Goal: Contribute content

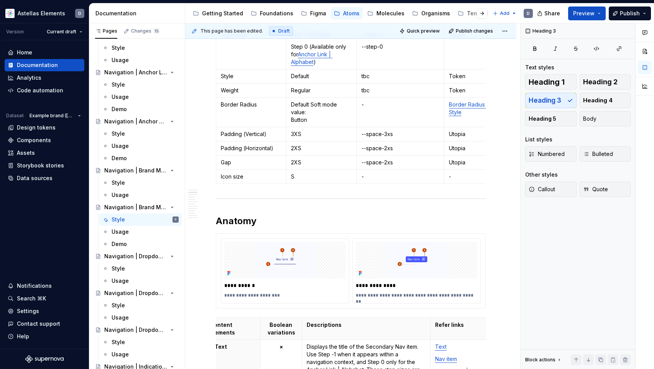
scroll to position [356, 0]
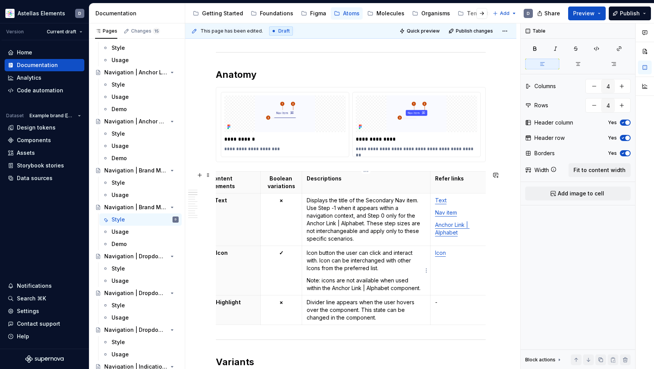
click at [398, 290] on p "Note: icons are not available when used within the Anchor Link | Alphabet compo…" at bounding box center [366, 284] width 119 height 15
drag, startPoint x: 334, startPoint y: 288, endPoint x: 420, endPoint y: 291, distance: 86.3
click at [420, 291] on p "Note: icons are not available when used within the Anchor Link | Alphabet compo…" at bounding box center [366, 284] width 119 height 15
copy p "Anchor Link | Alphabet component"
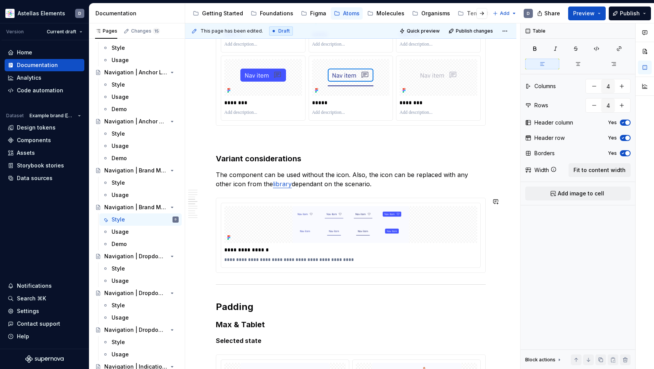
scroll to position [764, 0]
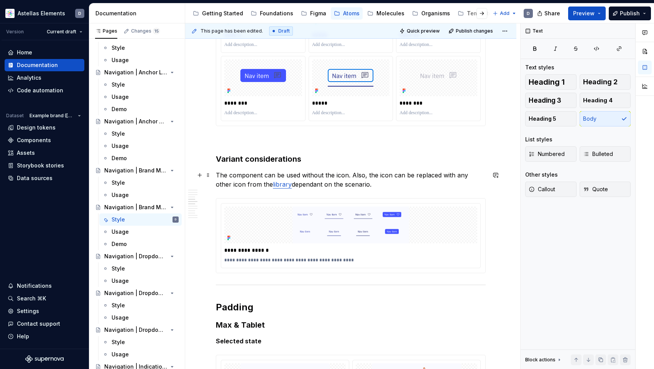
click at [352, 175] on p "The component can be used without the icon. Also, the icon can be replaced with…" at bounding box center [351, 180] width 270 height 18
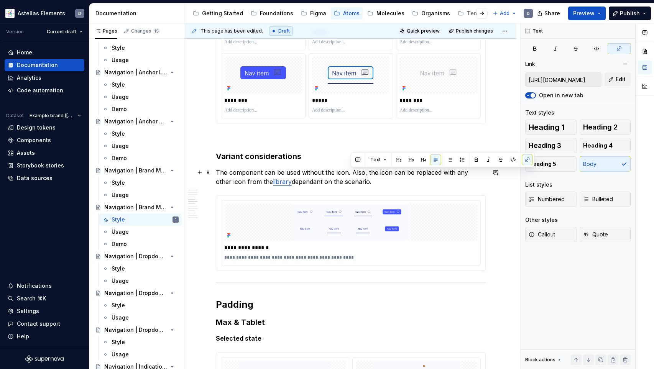
drag, startPoint x: 350, startPoint y: 175, endPoint x: 358, endPoint y: 185, distance: 12.3
click at [358, 185] on p "The component can be used without the icon. Also, the icon can be replaced with…" at bounding box center [351, 177] width 270 height 18
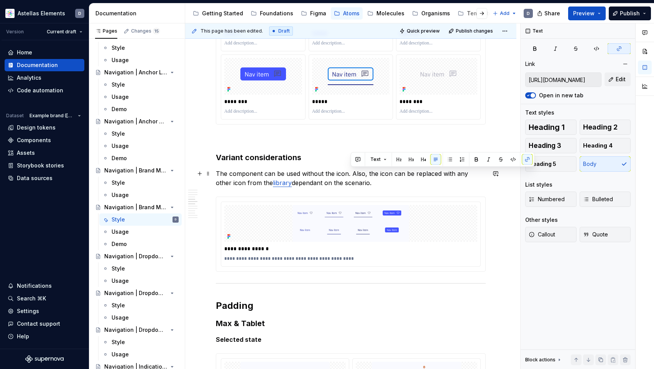
copy p "Also, the icon can be replaced with any other icon from the library dependant o…"
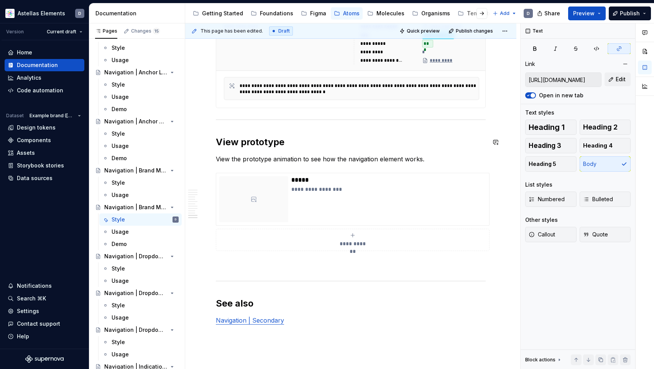
scroll to position [1955, 0]
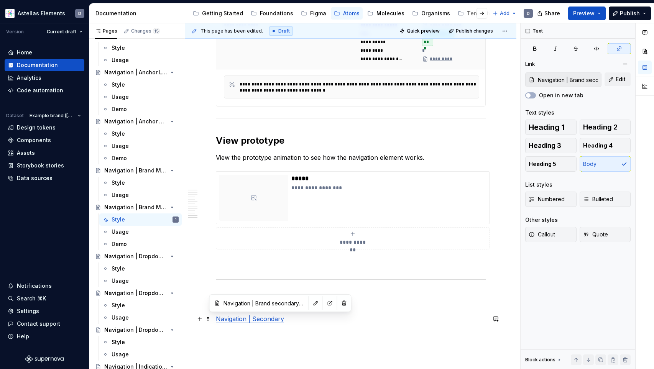
click at [270, 321] on link "Navigation | Secondary" at bounding box center [250, 319] width 68 height 8
click at [325, 304] on button "button" at bounding box center [330, 303] width 11 height 11
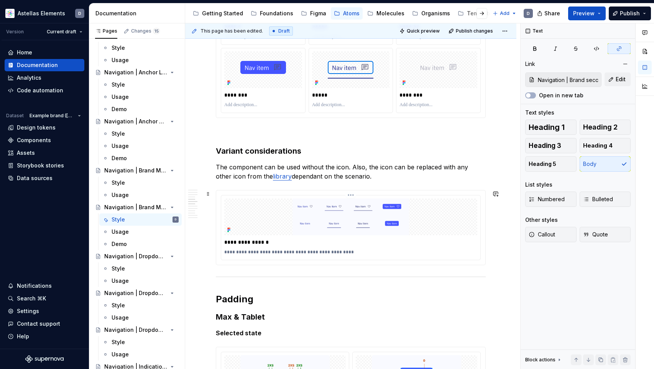
scroll to position [772, 0]
click at [358, 175] on p "The component can be used without the icon. Also, the icon can be replaced with…" at bounding box center [351, 172] width 270 height 18
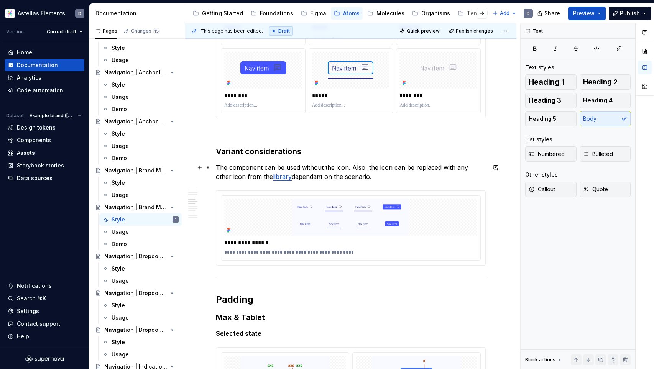
drag, startPoint x: 216, startPoint y: 167, endPoint x: 285, endPoint y: 161, distance: 69.3
click at [216, 167] on p "The component can be used without the icon. Also, the icon can be replaced with…" at bounding box center [351, 172] width 270 height 18
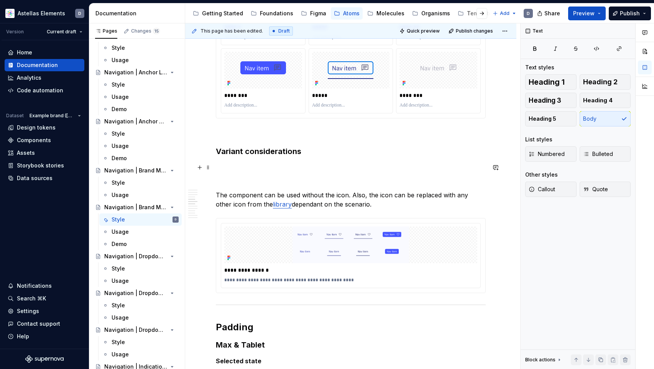
click at [255, 169] on p at bounding box center [351, 167] width 270 height 9
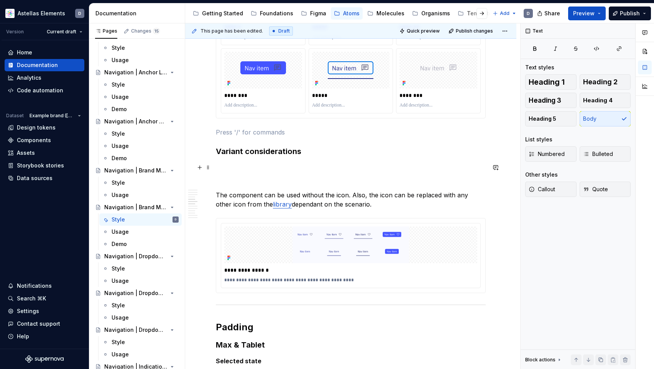
click at [287, 171] on p at bounding box center [351, 167] width 270 height 9
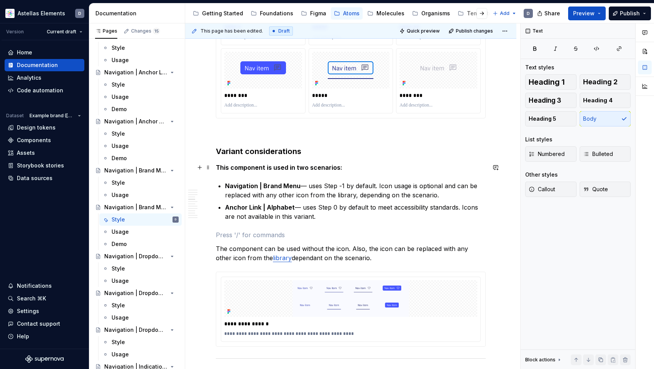
click at [343, 168] on p "This component is used in two scenarios:" at bounding box center [351, 167] width 270 height 9
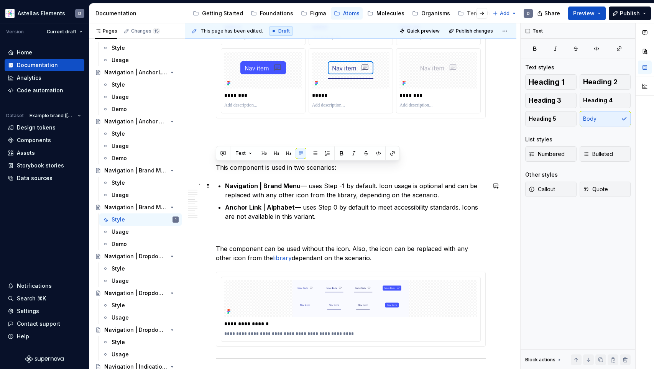
click at [296, 186] on strong "Navigation | Brand Menu" at bounding box center [263, 186] width 76 height 8
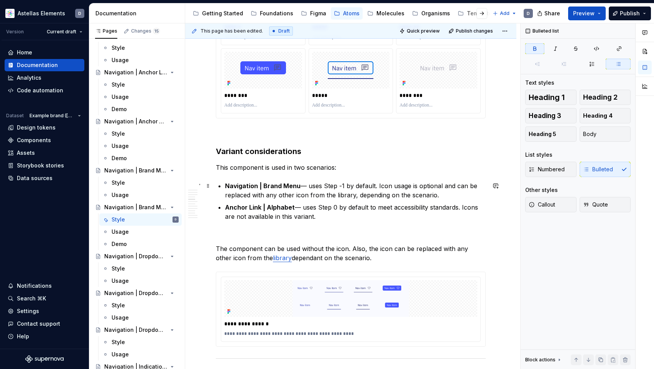
click at [310, 187] on p "Navigation | Brand Menu — uses Step -1 by default. Icon usage is optional and c…" at bounding box center [355, 190] width 261 height 18
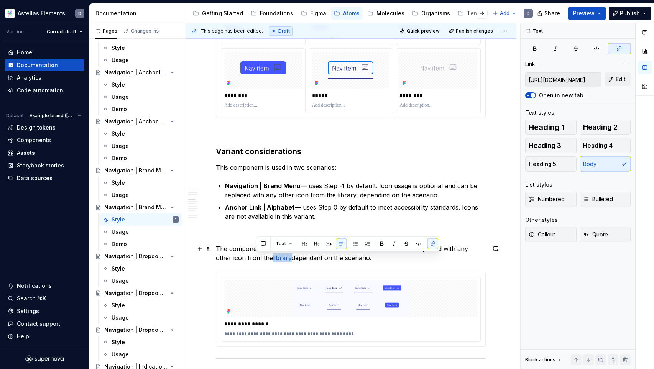
drag, startPoint x: 256, startPoint y: 257, endPoint x: 274, endPoint y: 257, distance: 18.4
click at [274, 257] on p "The component can be used without the icon. Also, the icon can be replaced with…" at bounding box center [351, 253] width 270 height 18
copy link "library"
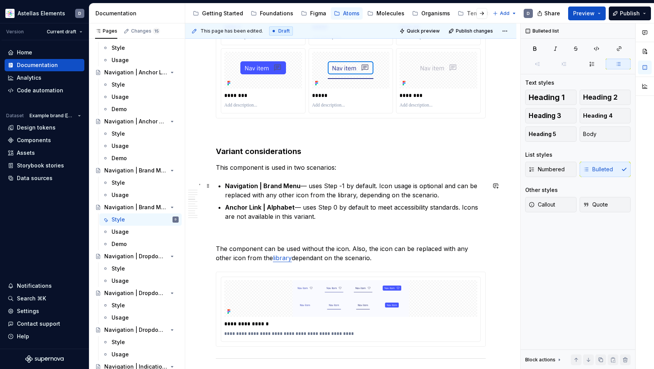
click at [346, 196] on p "Navigation | Brand Menu — uses Step -1 by default. Icon usage is optional and c…" at bounding box center [355, 190] width 261 height 18
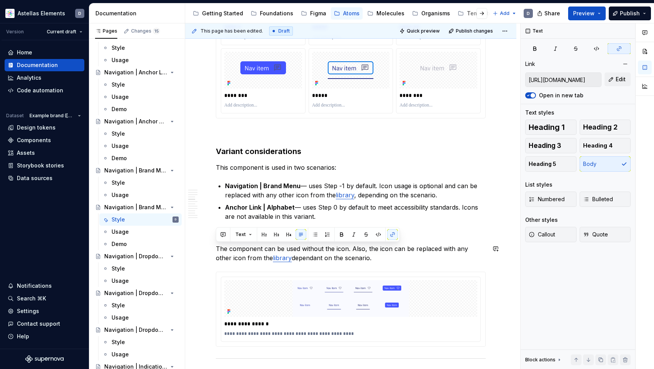
drag, startPoint x: 365, startPoint y: 259, endPoint x: 222, endPoint y: 243, distance: 143.9
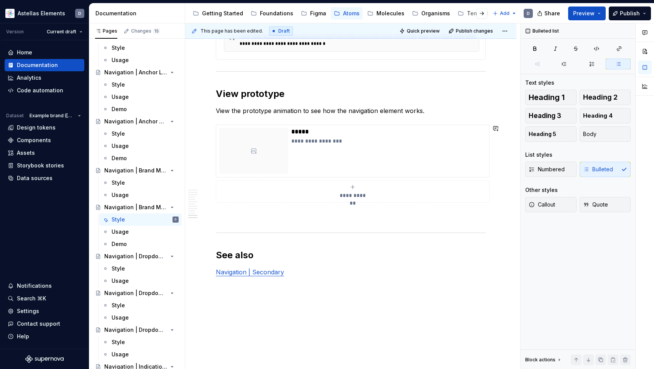
scroll to position [2048, 0]
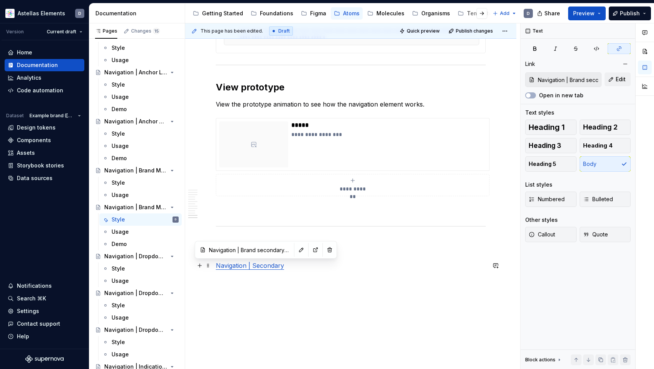
click at [258, 266] on link "Navigation | Secondary" at bounding box center [250, 266] width 68 height 8
click at [296, 250] on button "button" at bounding box center [301, 250] width 11 height 11
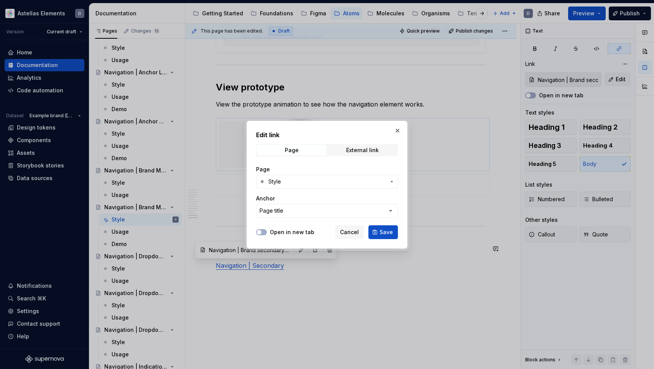
drag, startPoint x: 399, startPoint y: 131, endPoint x: 391, endPoint y: 139, distance: 11.9
click at [399, 131] on button "button" at bounding box center [397, 130] width 11 height 11
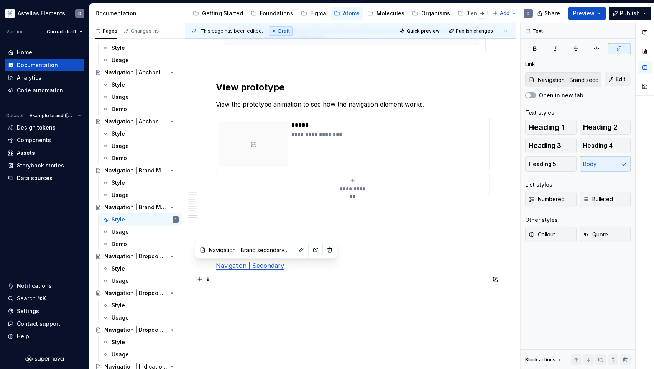
click at [270, 281] on p at bounding box center [351, 279] width 270 height 9
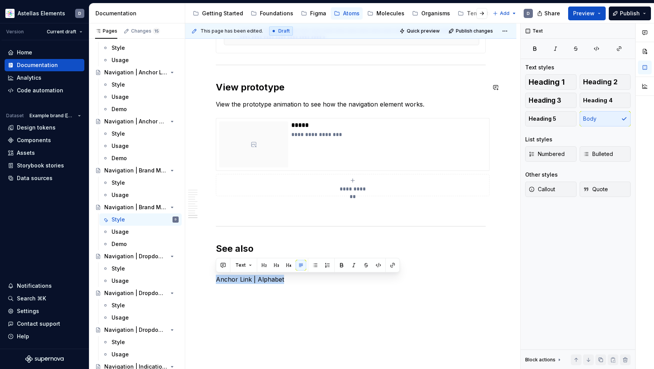
type textarea "*"
click at [389, 266] on button "button" at bounding box center [392, 265] width 11 height 11
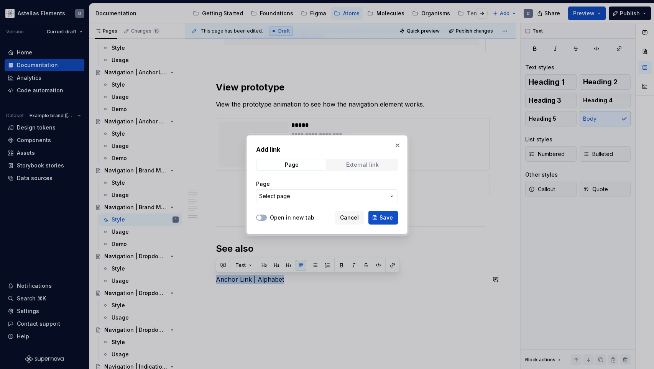
click at [344, 163] on span "External link" at bounding box center [362, 164] width 69 height 11
click at [313, 162] on span "Page" at bounding box center [291, 164] width 69 height 11
click at [314, 193] on span "Select page" at bounding box center [322, 196] width 127 height 8
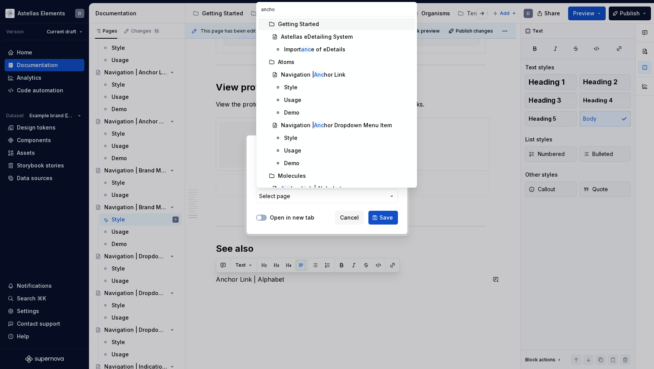
type input "anchor"
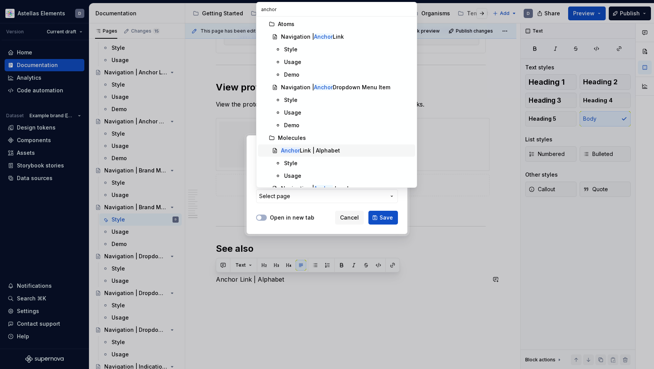
click at [333, 150] on div "Anchor Link | Alphabet" at bounding box center [310, 151] width 59 height 8
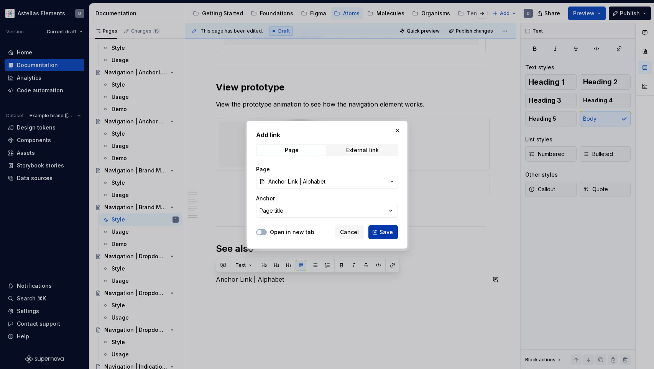
click at [380, 232] on span "Save" at bounding box center [386, 232] width 13 height 8
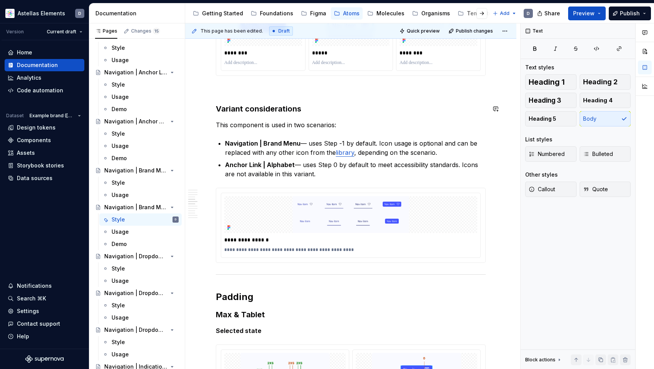
scroll to position [815, 0]
type textarea "*"
click at [305, 141] on p "Navigation | Brand Menu — uses Step -1 by default. Icon usage is optional and c…" at bounding box center [355, 147] width 261 height 18
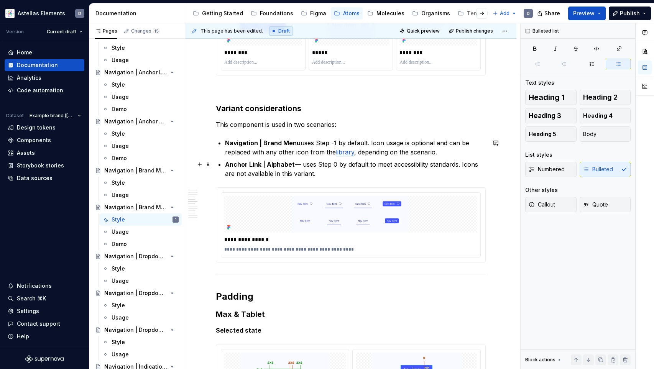
click at [300, 166] on p "Anchor Link | Alphabet — uses Step 0 by default to meet accessibility standards…" at bounding box center [355, 169] width 261 height 18
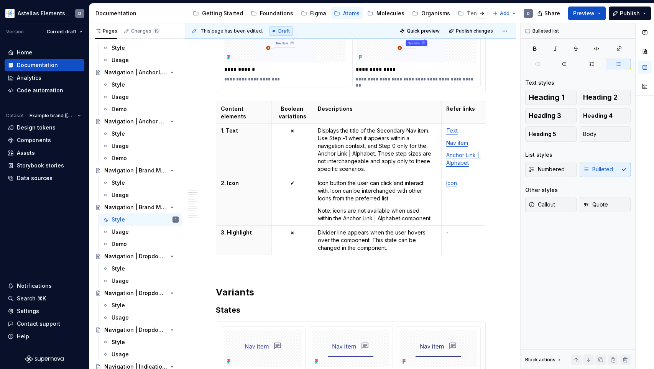
scroll to position [0, 0]
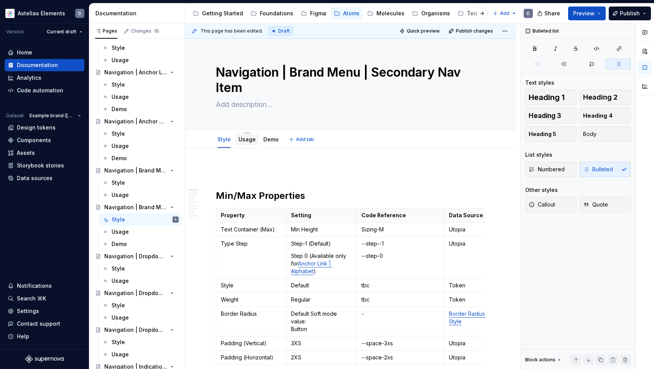
click at [254, 141] on link "Usage" at bounding box center [246, 139] width 17 height 7
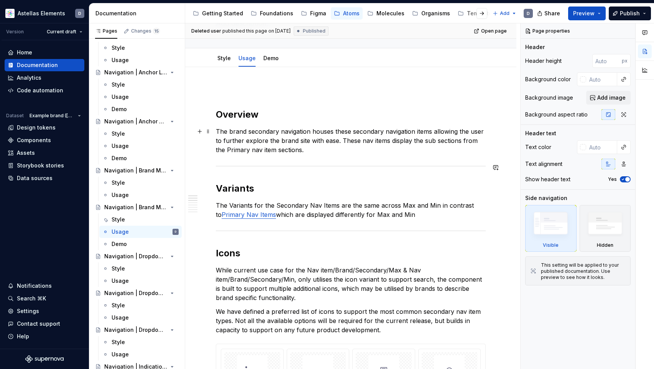
scroll to position [81, 0]
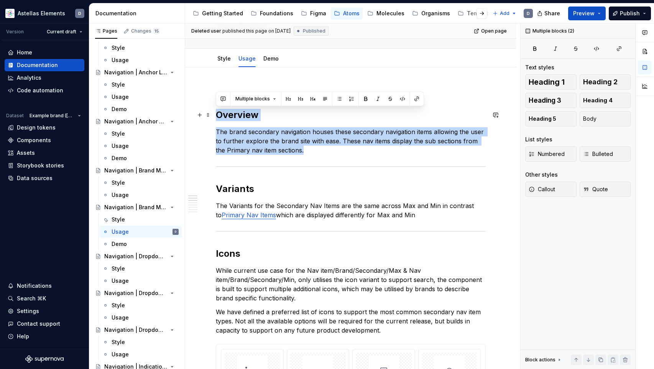
drag, startPoint x: 305, startPoint y: 151, endPoint x: 217, endPoint y: 116, distance: 94.8
copy div "Overview The brand secondary navigation houses these secondary navigation items…"
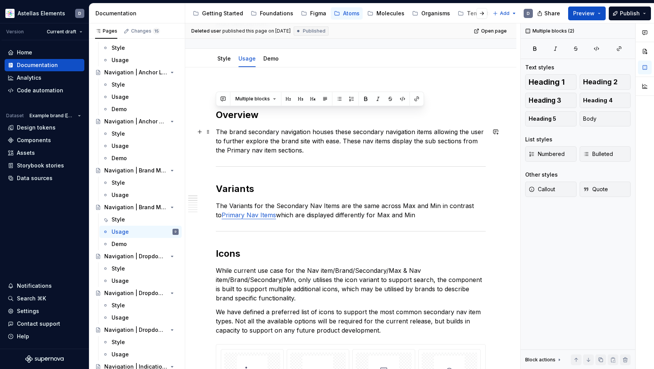
click at [355, 151] on p "The brand secondary navigation houses these secondary navigation items allowing…" at bounding box center [351, 141] width 270 height 28
type textarea "*"
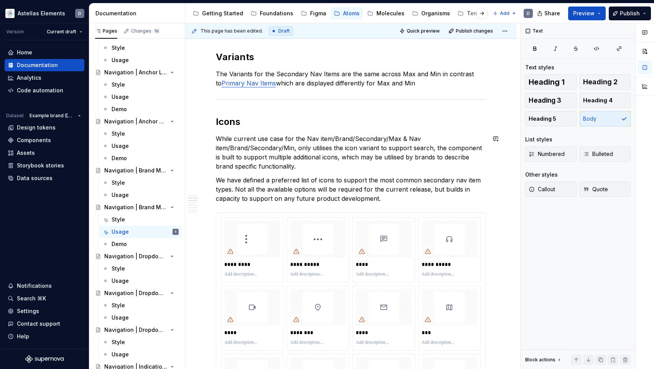
scroll to position [237, 0]
click at [380, 198] on p "We have defined a preferred list of icons to support the most common secondary …" at bounding box center [351, 189] width 270 height 28
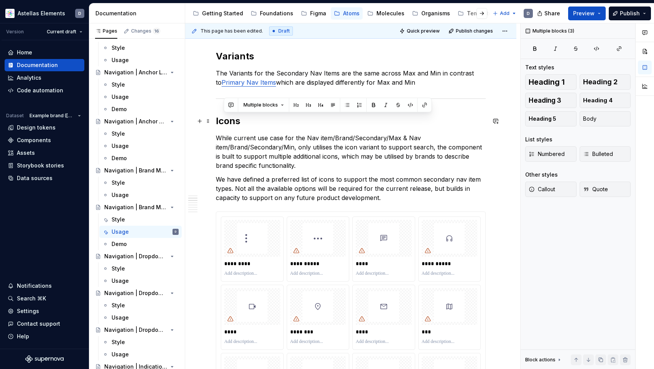
drag, startPoint x: 390, startPoint y: 199, endPoint x: 210, endPoint y: 127, distance: 194.1
click at [222, 123] on h2 "Icons" at bounding box center [351, 121] width 270 height 12
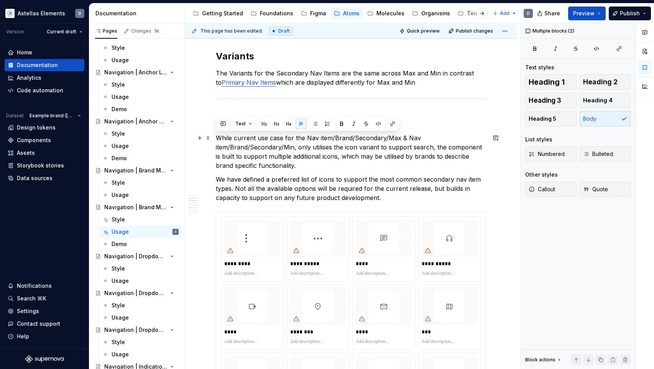
drag, startPoint x: 383, startPoint y: 199, endPoint x: 215, endPoint y: 134, distance: 179.5
copy div "While current use case for the Nav item/Brand/Secondary/Max & Nav item/Brand/Se…"
click at [398, 156] on p "While current use case for the Nav item/Brand/Secondary/Max & Nav item/Brand/Se…" at bounding box center [351, 151] width 270 height 37
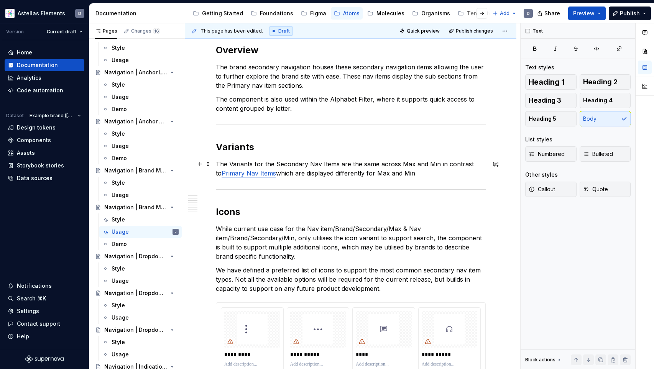
scroll to position [165, 0]
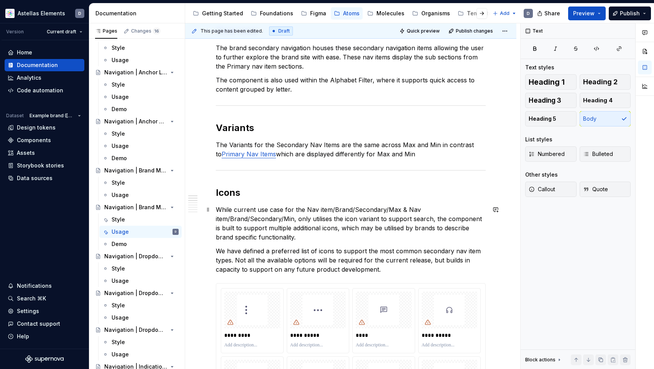
click at [308, 238] on p "While current use case for the Nav item/Brand/Secondary/Max & Nav item/Brand/Se…" at bounding box center [351, 223] width 270 height 37
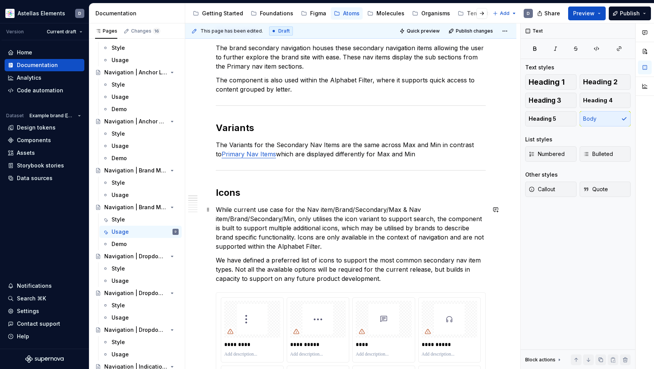
drag, startPoint x: 277, startPoint y: 235, endPoint x: 287, endPoint y: 238, distance: 10.0
click at [277, 235] on p "While current use case for the Nav item/Brand/Secondary/Max & Nav item/Brand/Se…" at bounding box center [351, 228] width 270 height 46
click at [313, 247] on p "While current use case for the Nav item/Brand/Secondary/Max & Nav item/Brand/Se…" at bounding box center [351, 228] width 270 height 46
click at [275, 246] on p "While current use case for the Nav item/Brand/Secondary/Max & Nav item/Brand/Se…" at bounding box center [351, 228] width 270 height 46
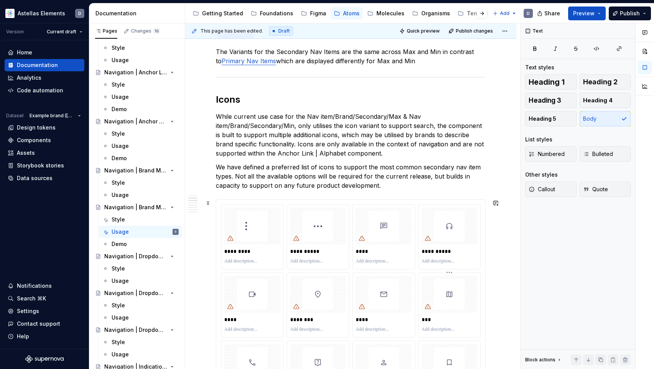
scroll to position [220, 0]
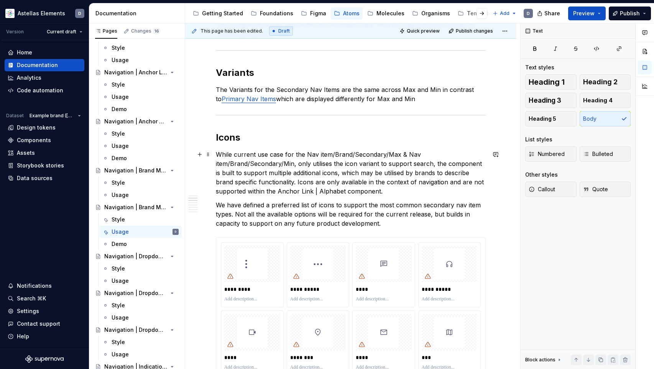
click at [279, 181] on p "While current use case for the Nav item/Brand/Secondary/Max & Nav item/Brand/Se…" at bounding box center [351, 173] width 270 height 46
click at [412, 193] on p "While current use case for the Nav item/Brand/Secondary/Max & Nav item/Brand/Se…" at bounding box center [351, 173] width 270 height 46
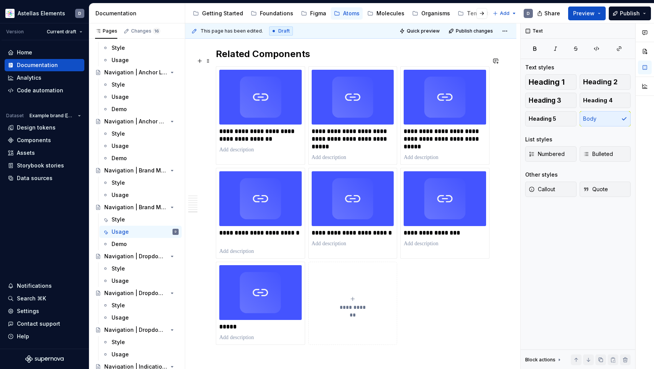
scroll to position [1888, 0]
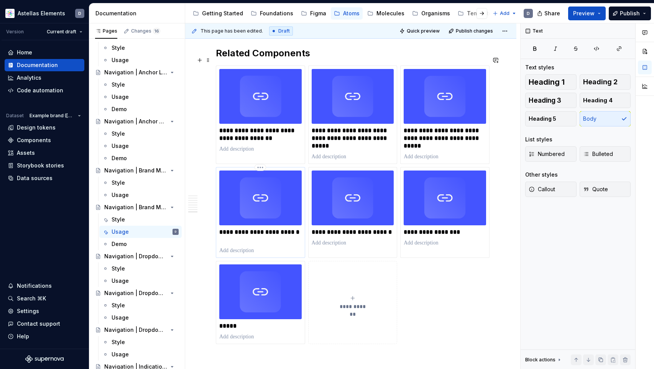
click at [286, 212] on img at bounding box center [260, 198] width 82 height 55
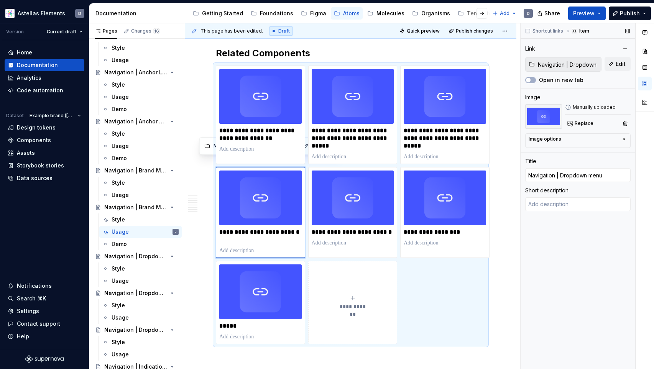
click at [562, 64] on input "Navigation | Dropdown menu" at bounding box center [568, 65] width 66 height 14
click at [621, 66] on span "Edit" at bounding box center [621, 64] width 10 height 8
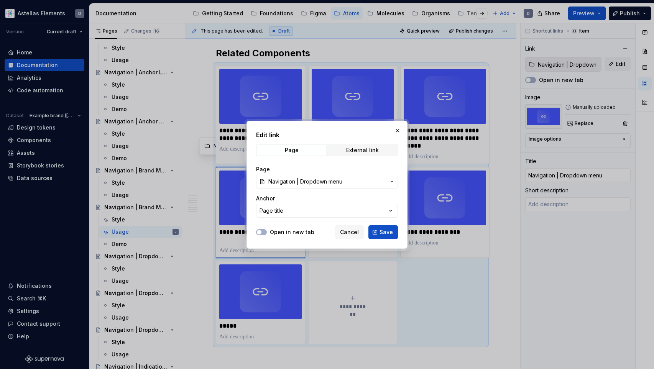
click at [357, 179] on span "Navigation | Dropdown menu" at bounding box center [326, 182] width 117 height 8
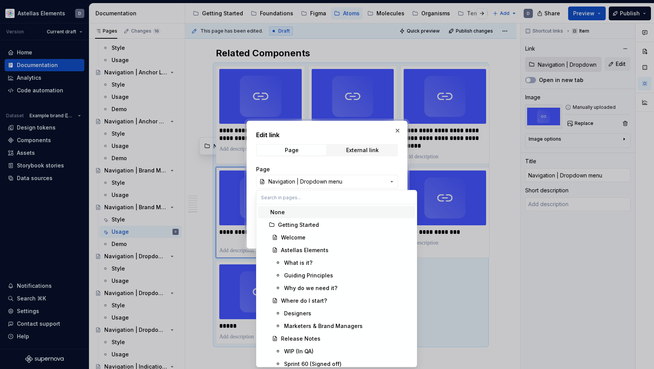
click at [400, 127] on div "Edit link Page External link Page Navigation | Dropdown menu Anchor Page title …" at bounding box center [327, 184] width 654 height 369
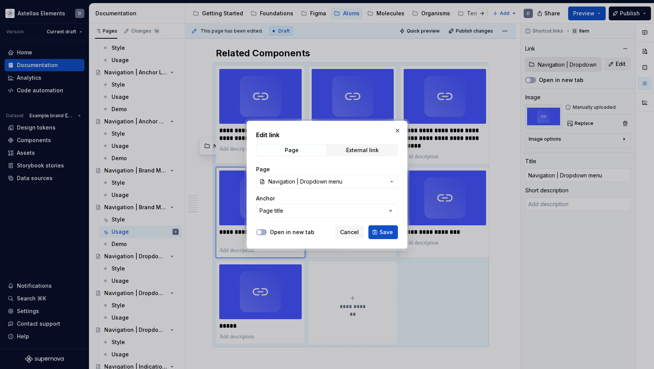
click at [397, 130] on button "button" at bounding box center [397, 130] width 11 height 11
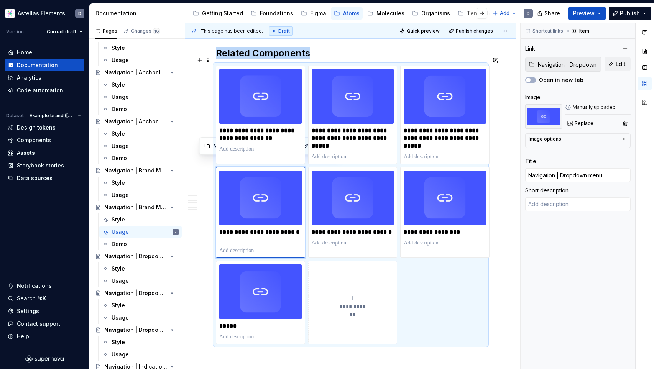
click at [378, 295] on div "**********" at bounding box center [353, 302] width 82 height 15
type textarea "*"
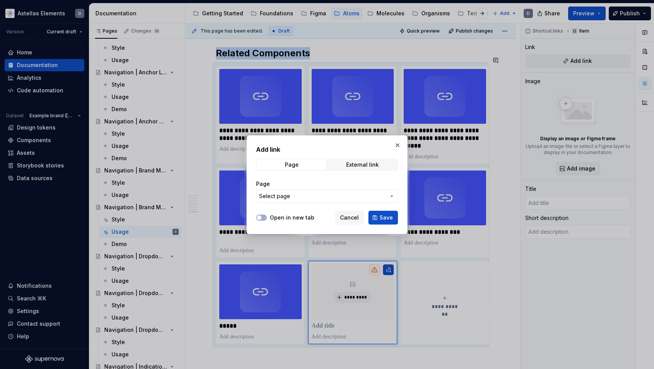
click at [327, 191] on button "Select page" at bounding box center [327, 196] width 142 height 14
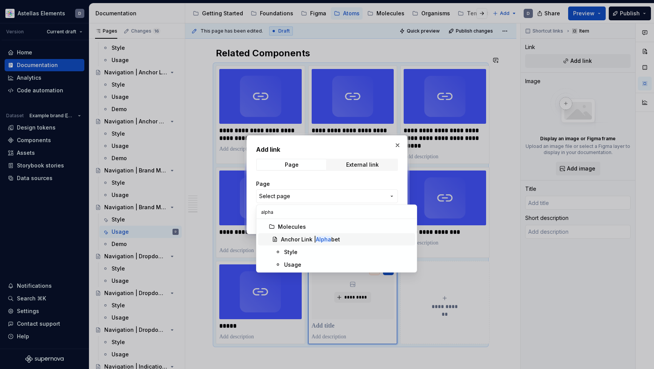
type input "alpha"
click at [337, 241] on div "Anchor Link | Alpha bet" at bounding box center [310, 240] width 59 height 8
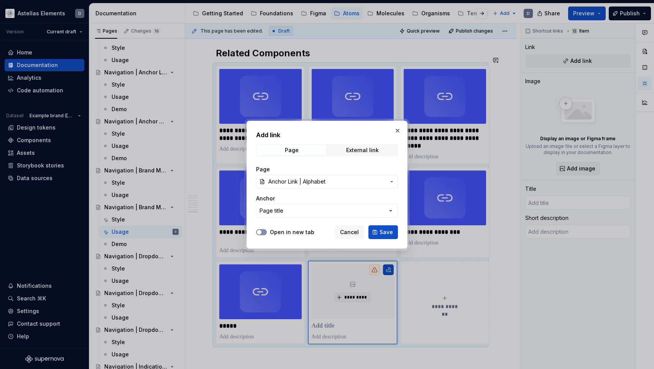
click at [265, 232] on button "Open in new tab" at bounding box center [261, 232] width 11 height 6
click at [388, 233] on span "Save" at bounding box center [386, 232] width 13 height 8
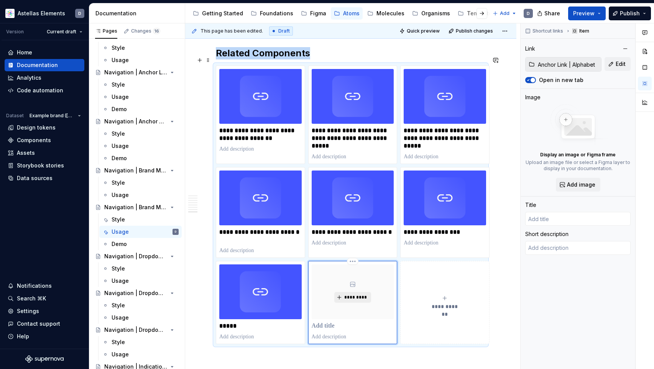
click at [365, 294] on span "*********" at bounding box center [355, 297] width 23 height 6
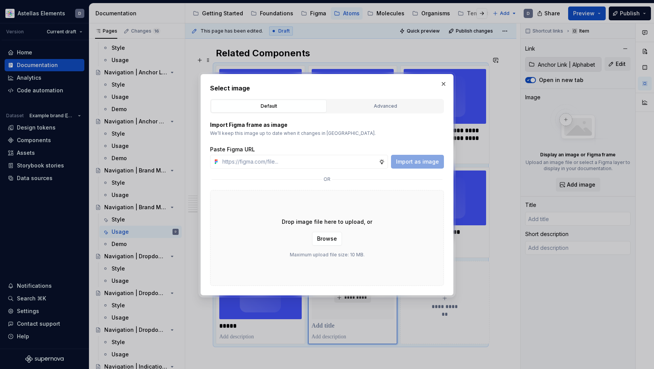
type textarea "*"
type input "Anchor Link | Alphabet"
click at [369, 103] on div "Advanced" at bounding box center [385, 106] width 110 height 8
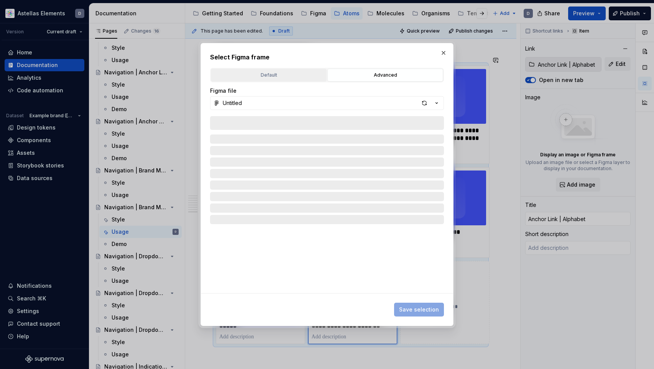
click at [272, 72] on div "Default" at bounding box center [269, 75] width 110 height 8
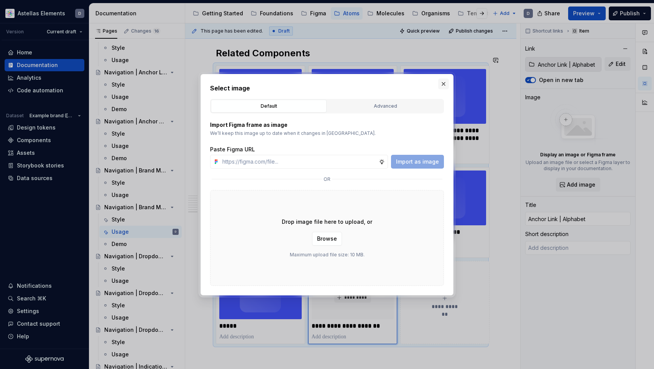
click at [442, 83] on button "button" at bounding box center [443, 84] width 11 height 11
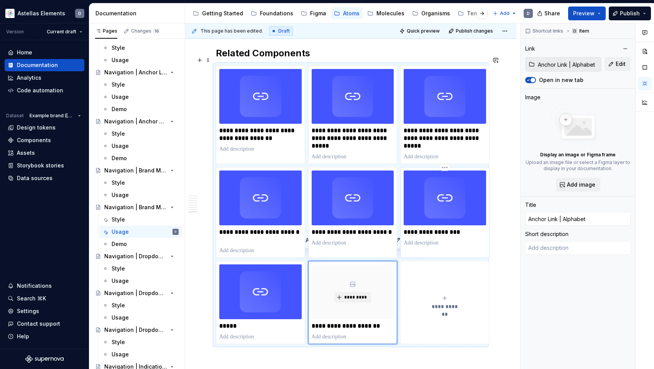
type textarea "*"
type input "Navigation | Brand"
click at [421, 228] on div "**********" at bounding box center [445, 209] width 82 height 76
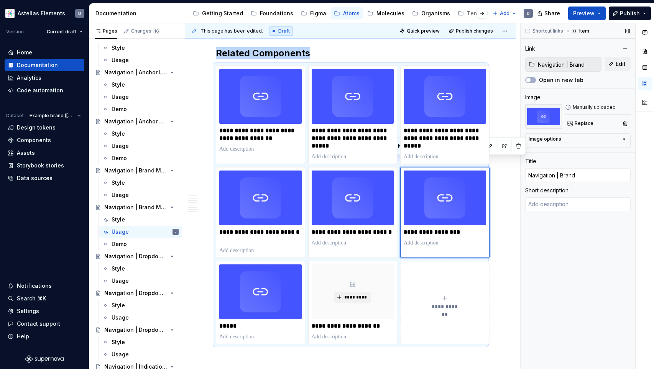
click at [544, 117] on img at bounding box center [543, 116] width 37 height 25
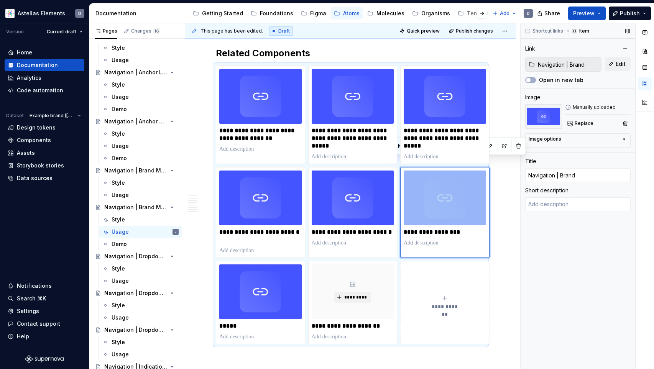
click at [583, 143] on div "Image options" at bounding box center [575, 140] width 92 height 9
type textarea "*"
type input "Anchor Link | Alphabet"
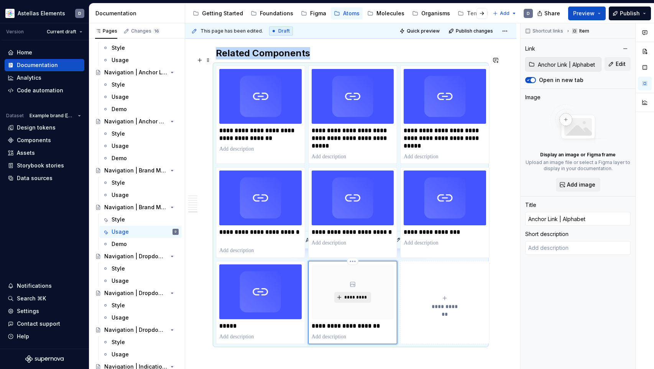
click at [348, 294] on span "*********" at bounding box center [355, 297] width 23 height 6
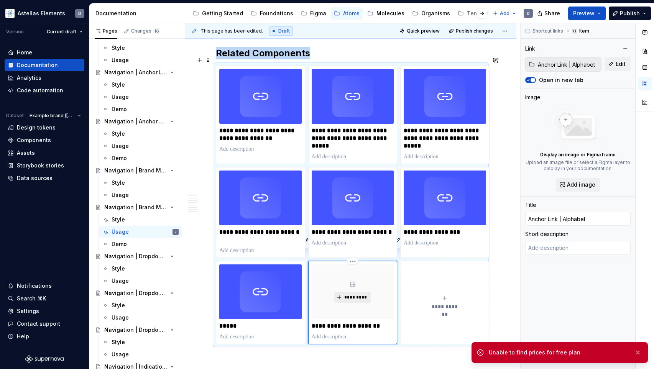
click at [356, 294] on span "*********" at bounding box center [355, 297] width 23 height 6
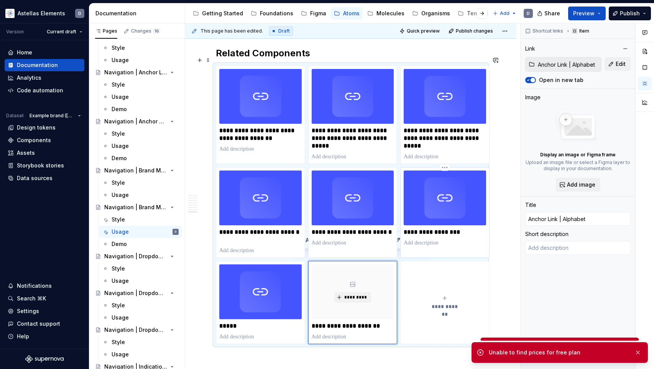
type textarea "*"
type input "Navigation | Brand"
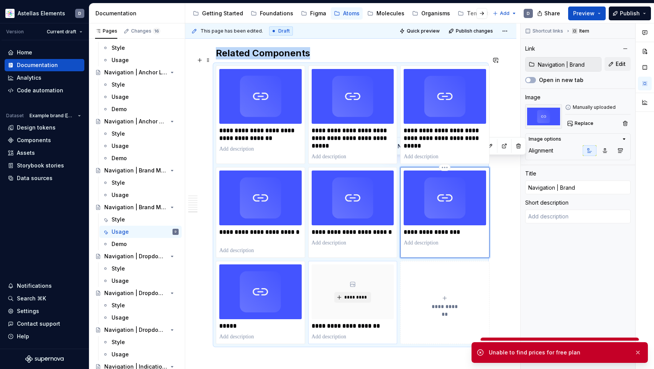
click at [454, 191] on img at bounding box center [445, 198] width 82 height 55
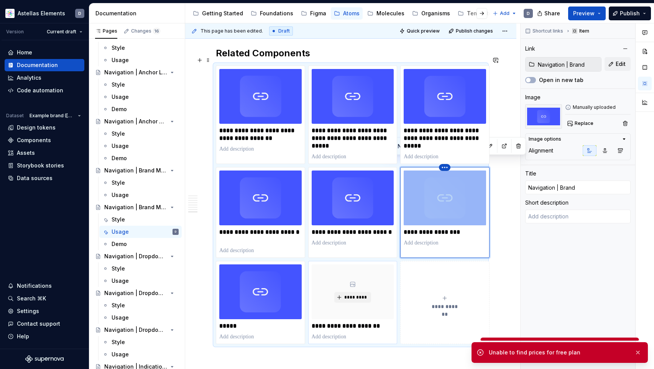
click at [442, 158] on html "Astellas Elements D Version Current draft Home Documentation Analytics Code aut…" at bounding box center [327, 184] width 654 height 369
click at [443, 158] on html "Astellas Elements D Version Current draft Home Documentation Analytics Code aut…" at bounding box center [327, 184] width 654 height 369
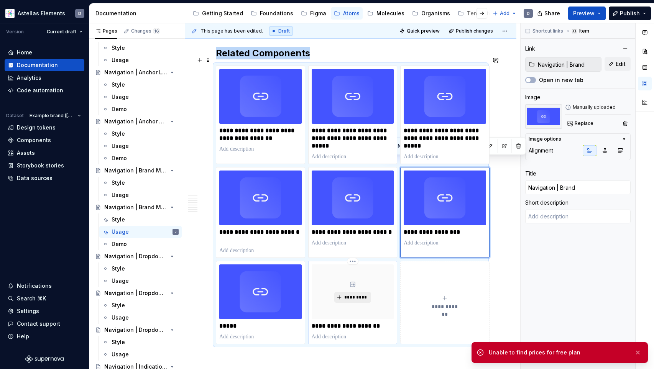
type textarea "*"
type input "Anchor Link | Alphabet"
click at [360, 294] on span "*********" at bounding box center [355, 297] width 23 height 6
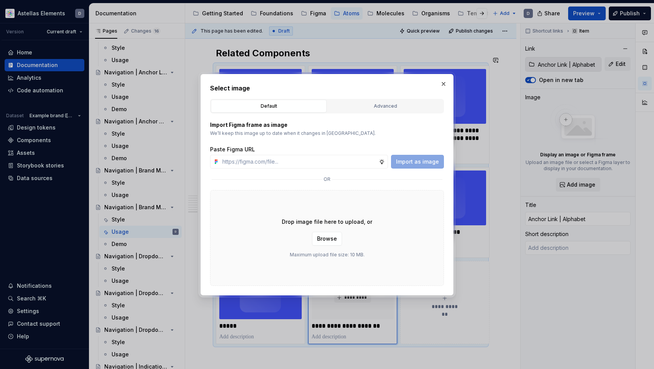
click at [357, 107] on div "Advanced" at bounding box center [385, 106] width 110 height 8
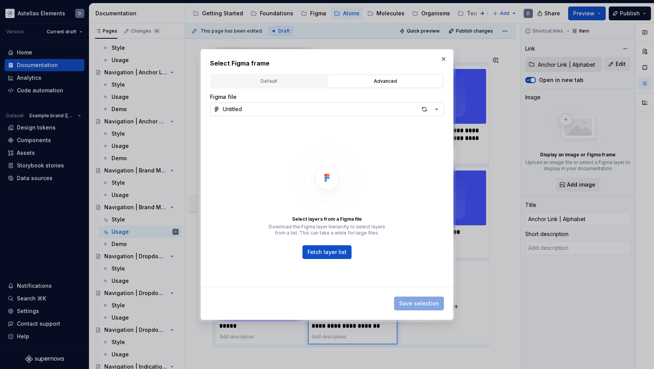
click at [352, 110] on button "Untitled" at bounding box center [327, 109] width 234 height 14
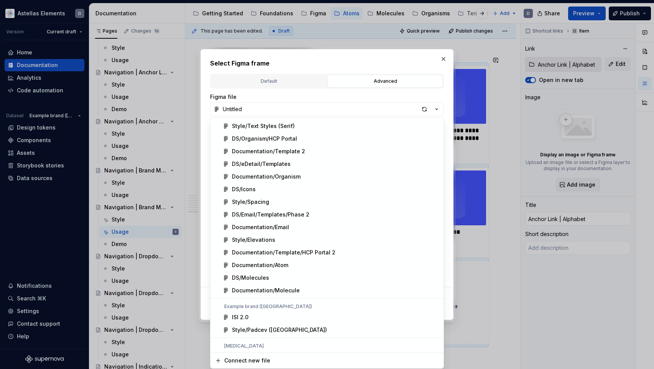
scroll to position [250, 0]
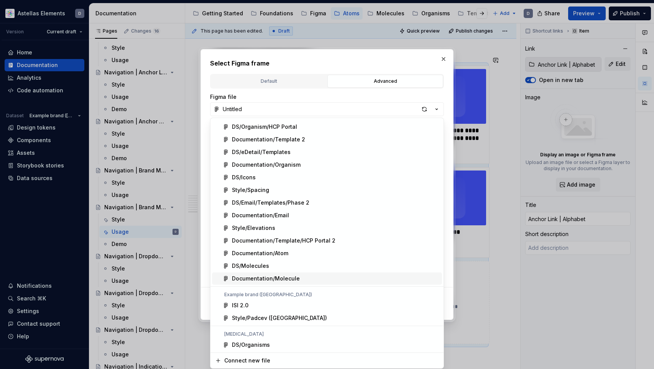
click at [361, 276] on div "Documentation/Molecule" at bounding box center [335, 279] width 207 height 8
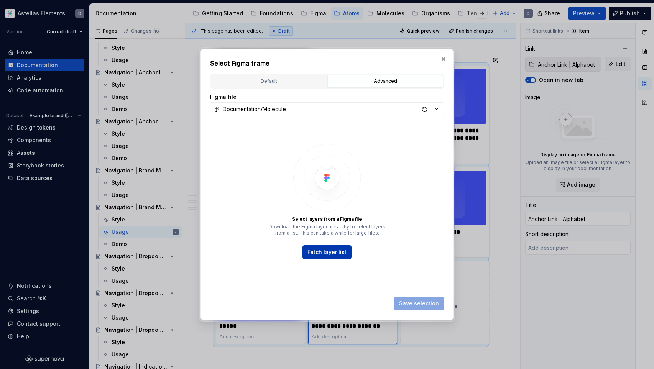
click at [333, 255] on span "Fetch layer list" at bounding box center [326, 252] width 39 height 8
click at [263, 77] on div "Default" at bounding box center [269, 81] width 110 height 8
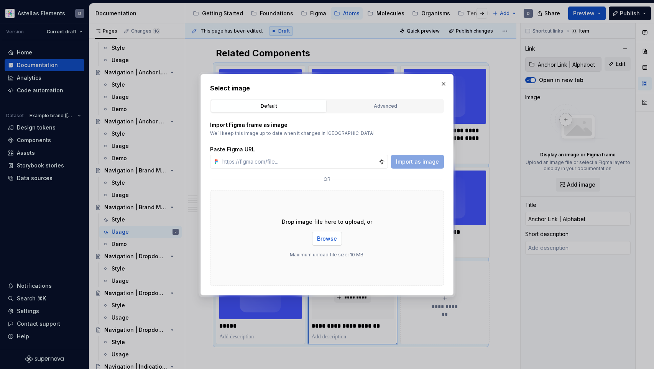
click at [337, 239] on button "Browse" at bounding box center [327, 239] width 30 height 14
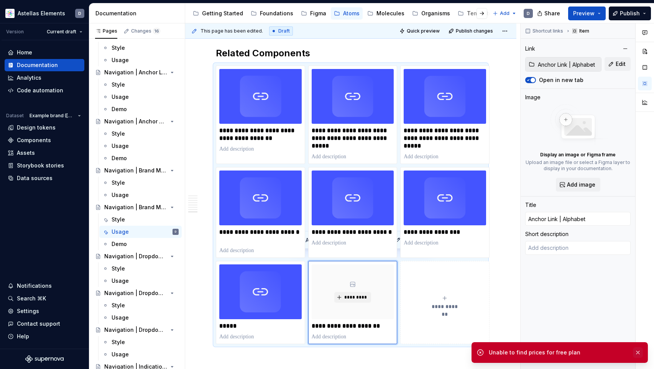
click at [642, 353] on button "button" at bounding box center [638, 352] width 10 height 11
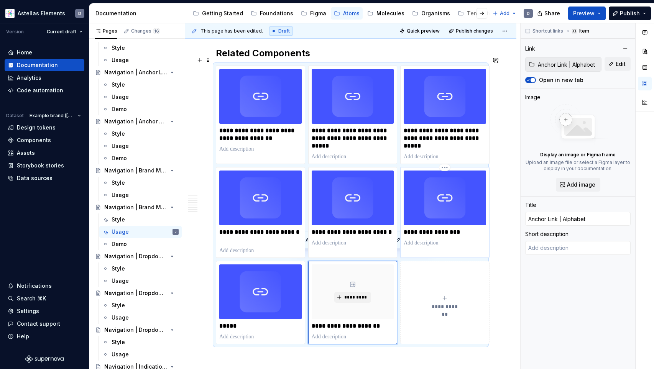
type textarea "*"
type input "Navigation | Brand"
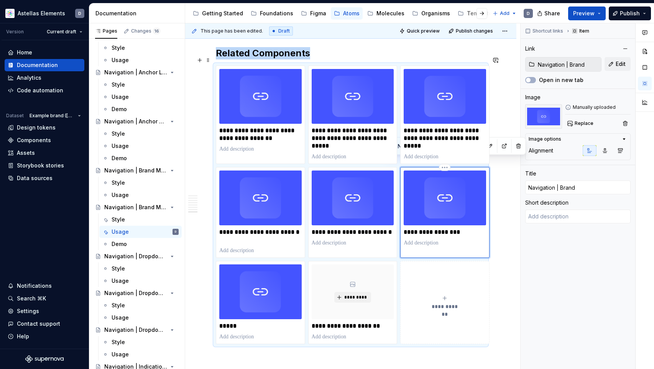
click at [450, 202] on img at bounding box center [445, 198] width 82 height 55
click at [546, 116] on img at bounding box center [543, 116] width 37 height 25
type textarea "*"
type input "Navigation | Brand primary"
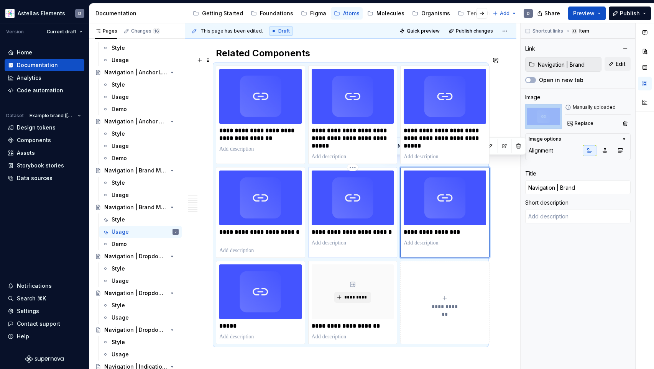
type input "Navigation | Brand primary"
click at [373, 198] on img at bounding box center [353, 198] width 82 height 55
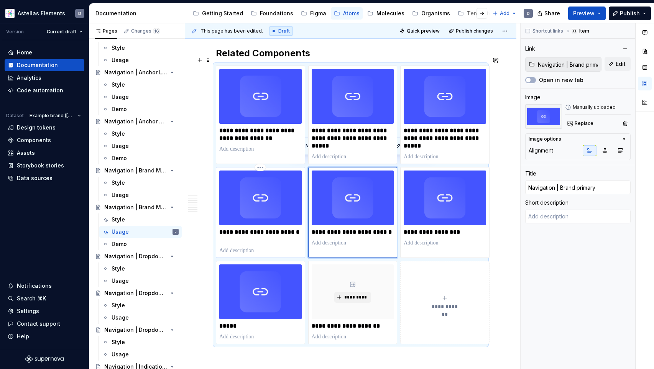
click at [278, 228] on p "**********" at bounding box center [260, 235] width 82 height 15
type textarea "*"
type input "Navigation | Dropdown menu"
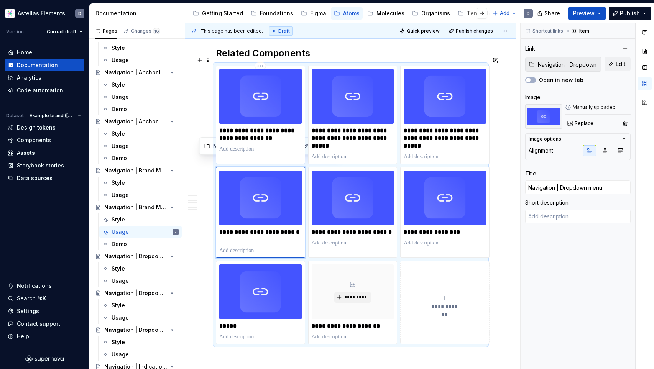
type textarea "*"
type input "Navigation | Brand Menu | Primary Nav Item"
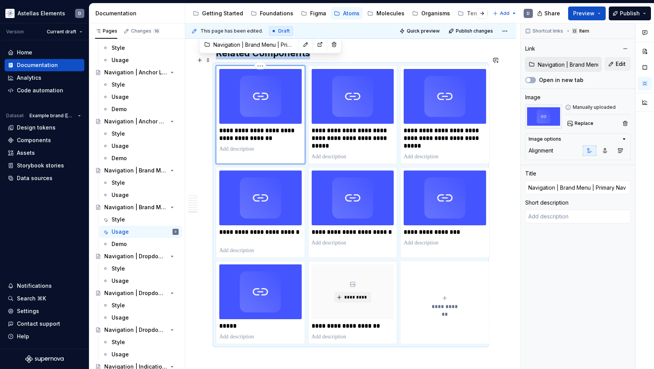
click at [291, 117] on div "**********" at bounding box center [260, 111] width 82 height 84
type textarea "*"
type input "Anchor Link | Alphabet"
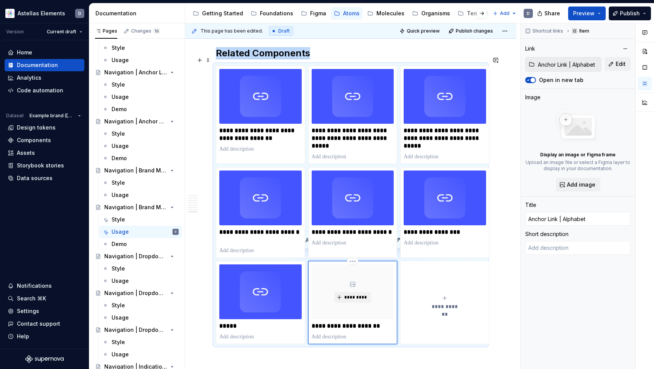
click at [322, 286] on div "*********" at bounding box center [353, 292] width 82 height 55
click at [526, 81] on icon "button" at bounding box center [528, 80] width 6 height 5
click at [353, 251] on html "Astellas Elements D Version Current draft Home Documentation Analytics Code aut…" at bounding box center [327, 184] width 654 height 369
click at [362, 264] on div "Delete item" at bounding box center [386, 265] width 50 height 8
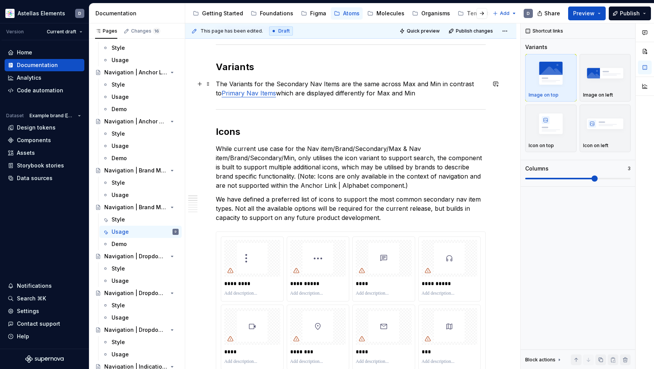
scroll to position [0, 0]
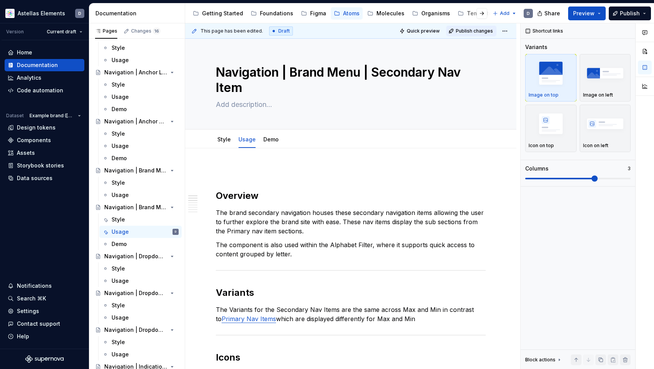
click at [485, 30] on span "Publish changes" at bounding box center [474, 31] width 37 height 6
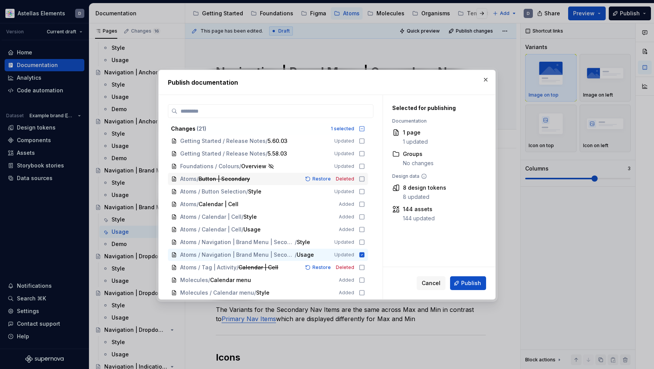
scroll to position [43, 0]
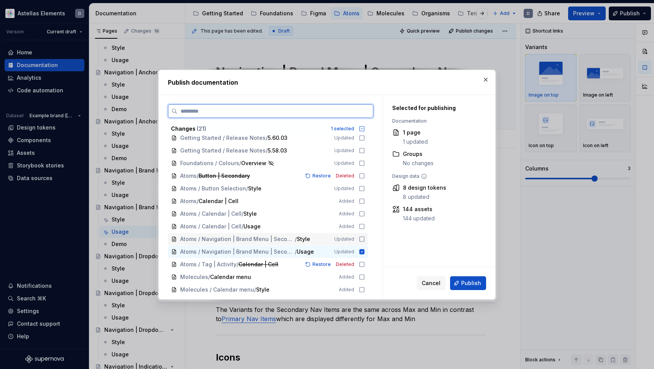
click at [365, 238] on icon at bounding box center [362, 239] width 6 height 6
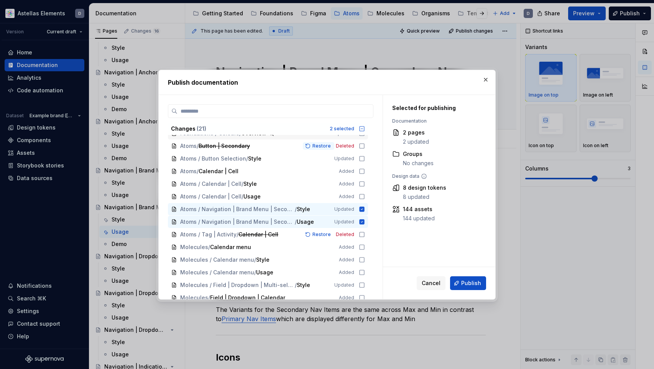
scroll to position [76, 0]
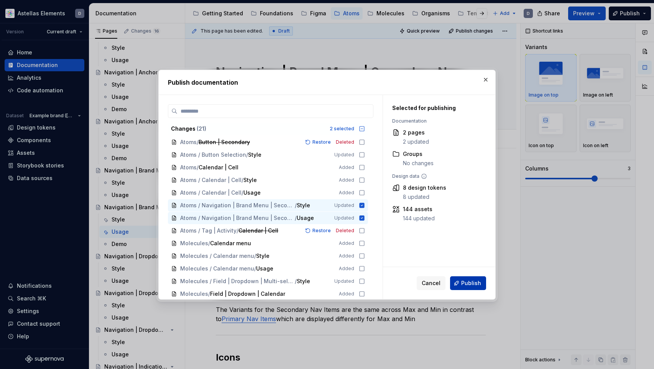
click at [466, 283] on span "Publish" at bounding box center [471, 283] width 20 height 8
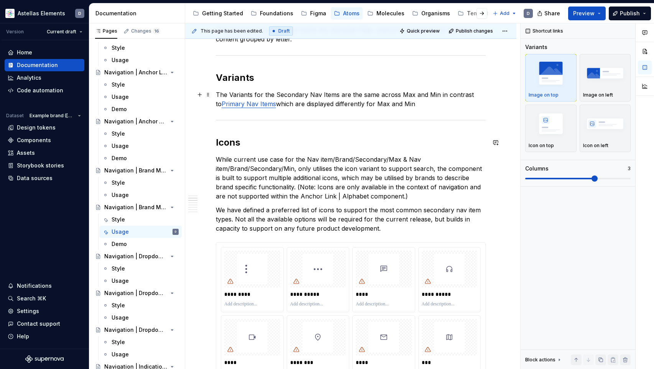
scroll to position [0, 0]
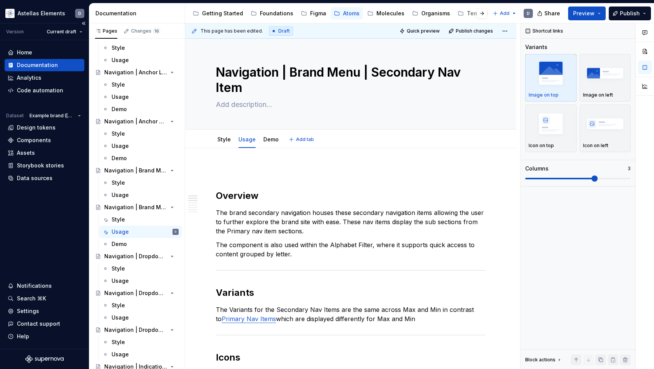
type textarea "*"
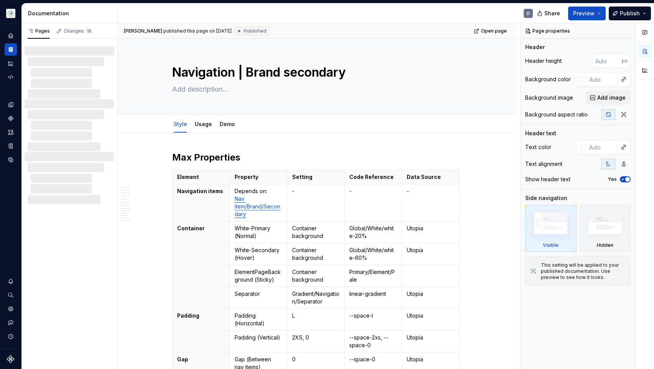
type textarea "*"
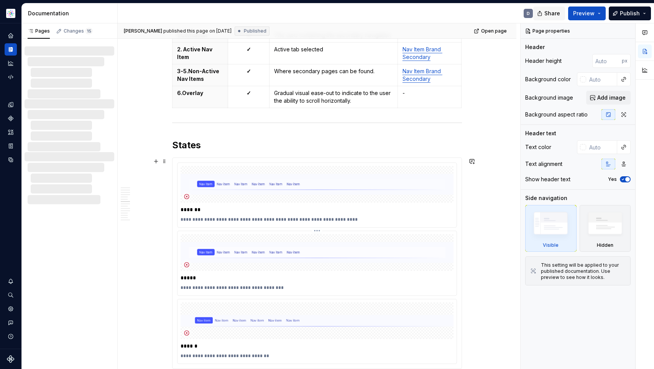
scroll to position [1173, 0]
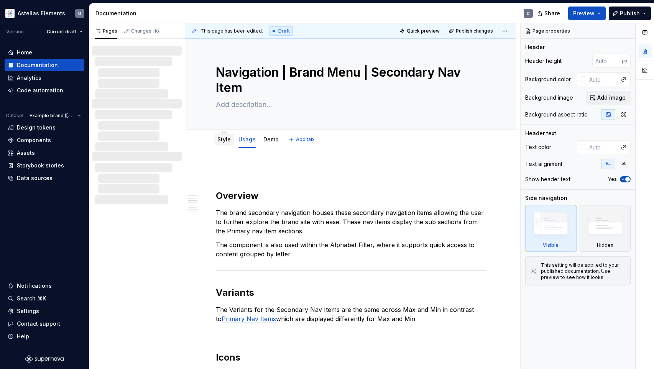
click at [228, 140] on link "Style" at bounding box center [223, 139] width 13 height 7
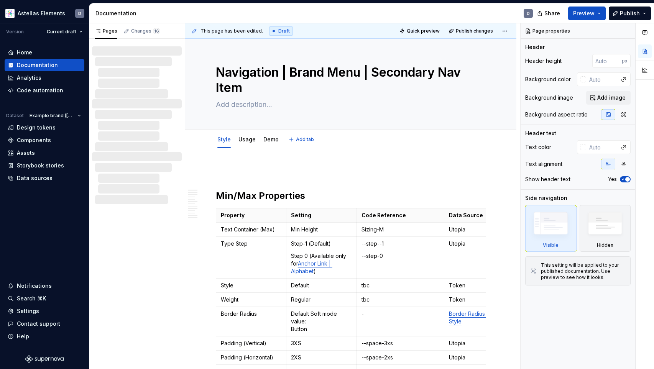
type textarea "*"
click at [474, 33] on span "Publish changes" at bounding box center [474, 31] width 37 height 6
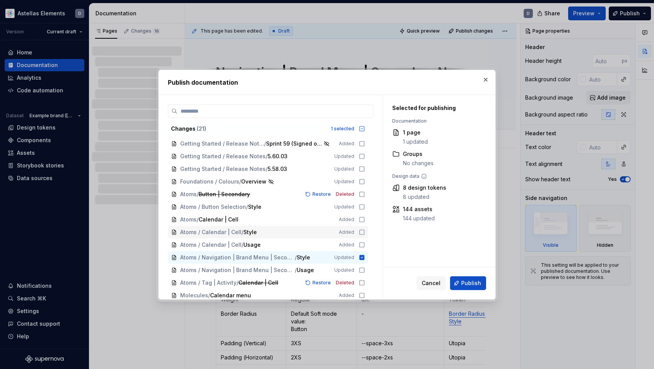
scroll to position [31, 0]
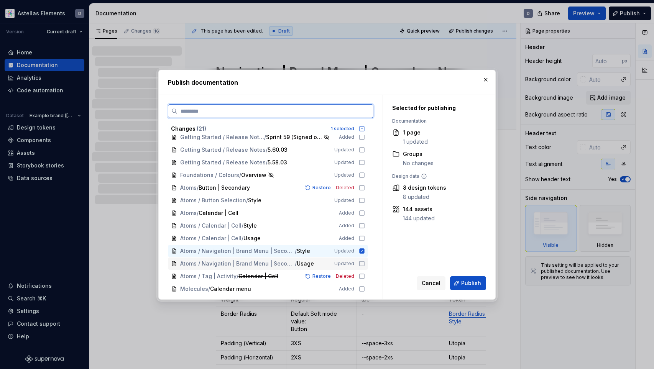
click at [365, 265] on icon at bounding box center [362, 264] width 6 height 6
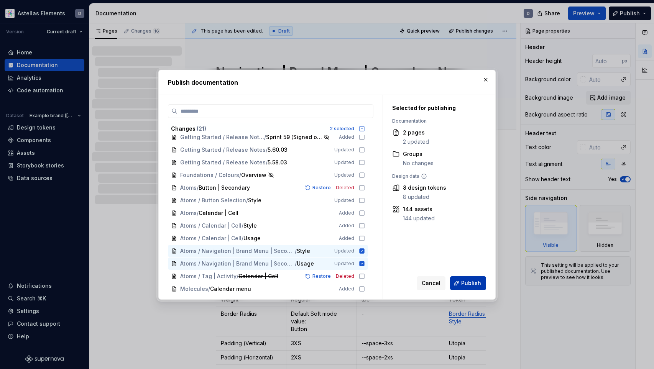
click at [466, 281] on span "Publish" at bounding box center [471, 283] width 20 height 8
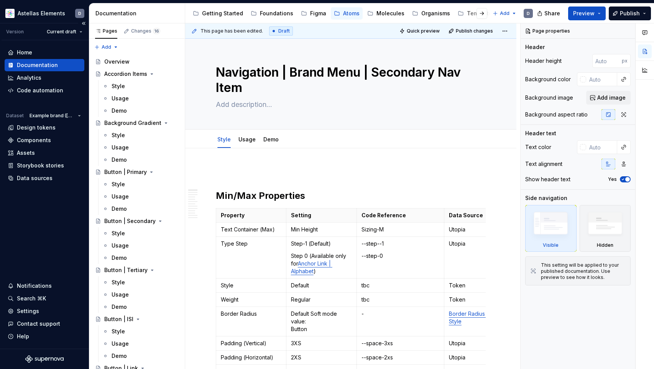
type textarea "*"
